Goal: Find contact information: Find contact information

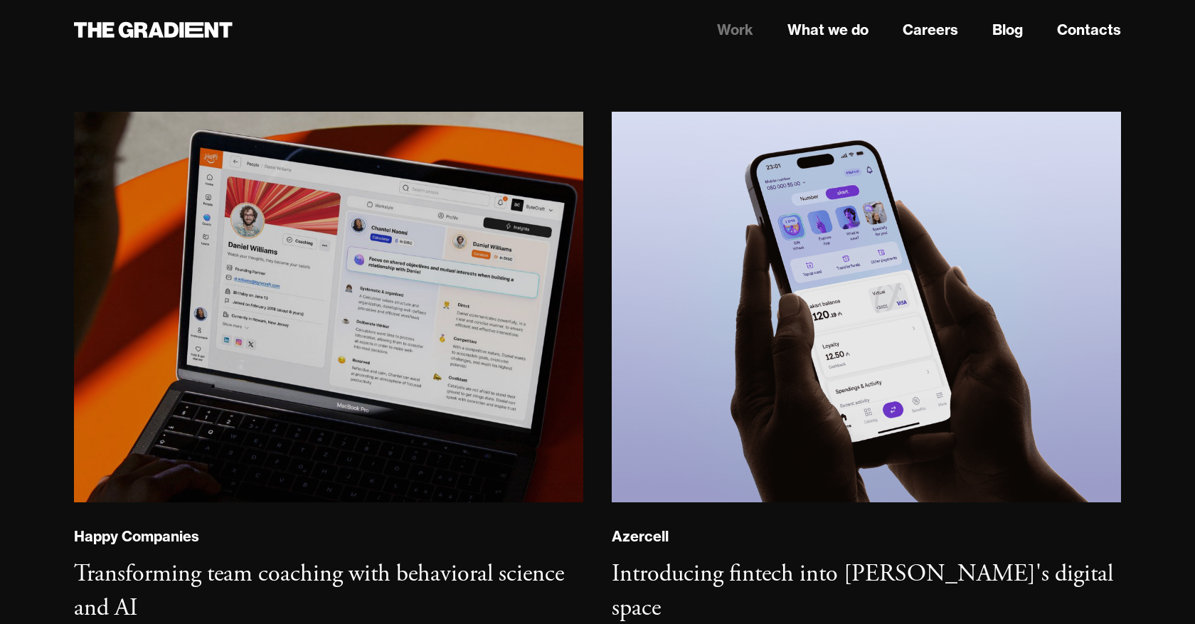
scroll to position [305, 0]
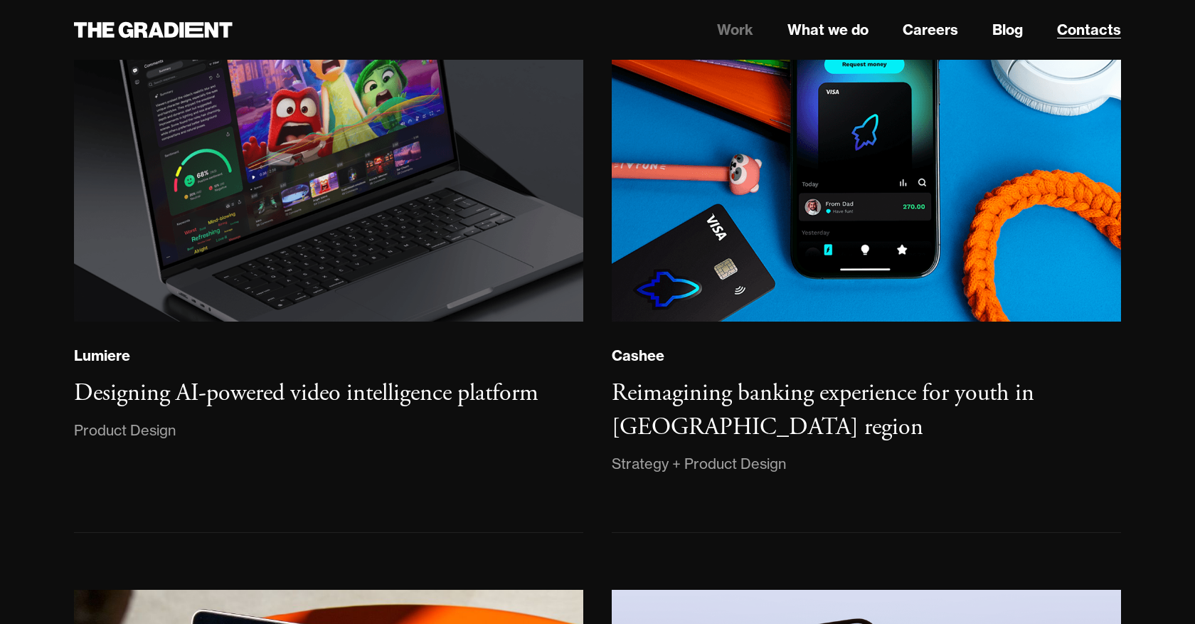
click at [1072, 30] on link "Contacts" at bounding box center [1089, 29] width 64 height 21
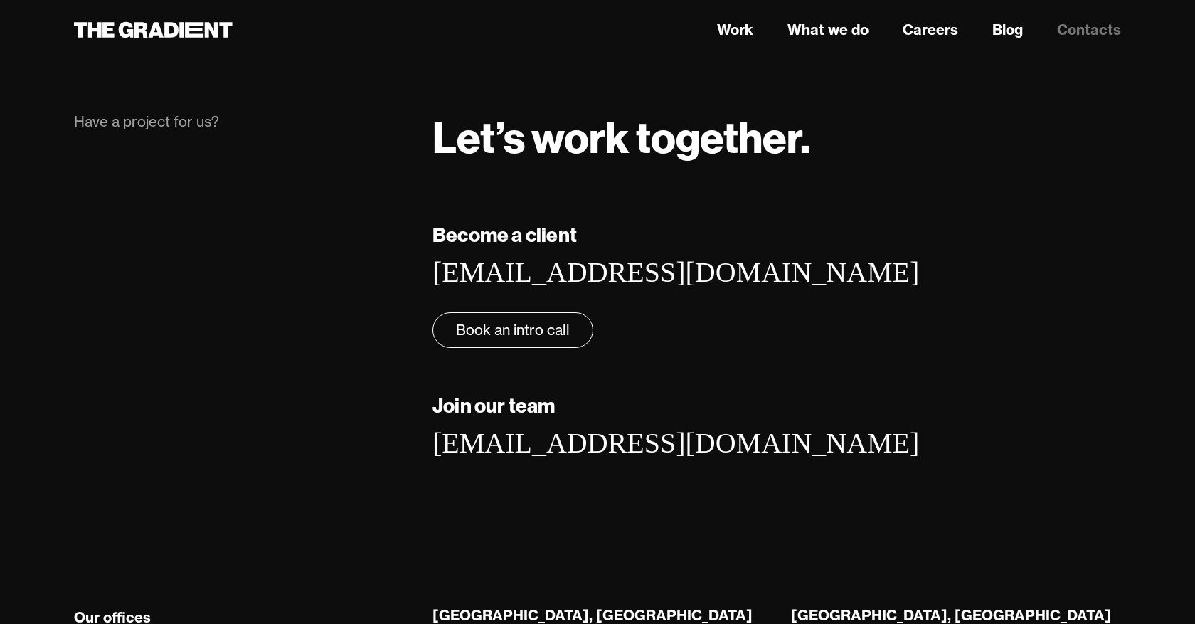
scroll to position [235, 0]
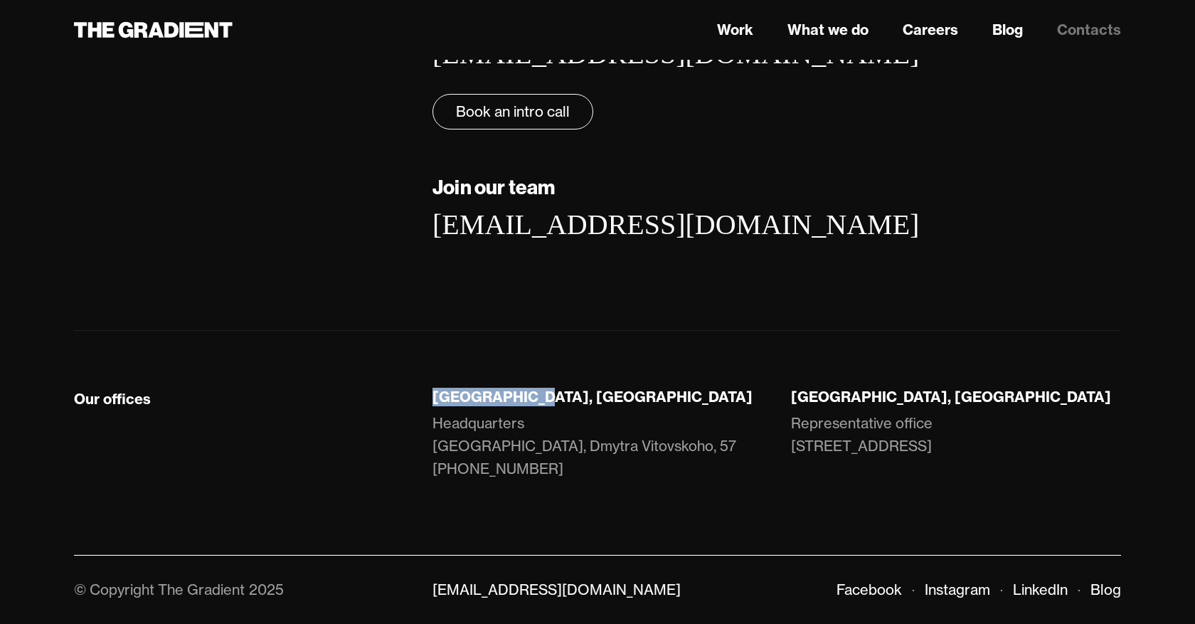
drag, startPoint x: 431, startPoint y: 399, endPoint x: 554, endPoint y: 391, distance: 123.3
click at [554, 391] on div "Lviv, Ukraine Headquarters LEM Station, Dmytra Vitovskoho, 57 +38 066 735 42 58" at bounding box center [597, 448] width 358 height 121
copy div "Lviv, Ukraine"
drag, startPoint x: 789, startPoint y: 400, endPoint x: 901, endPoint y: 398, distance: 112.4
click at [901, 398] on div "London, UK Representative office 1 Mentmore Terrace E8 3PN" at bounding box center [956, 448] width 358 height 121
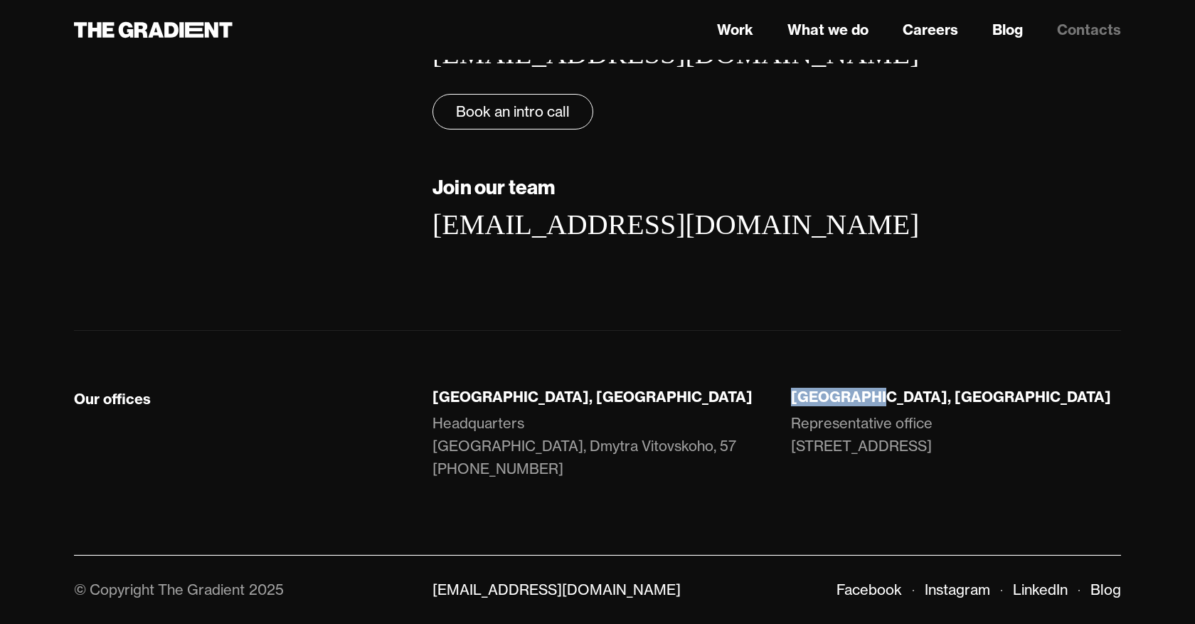
copy strong "London, UK"
